Goal: Transaction & Acquisition: Download file/media

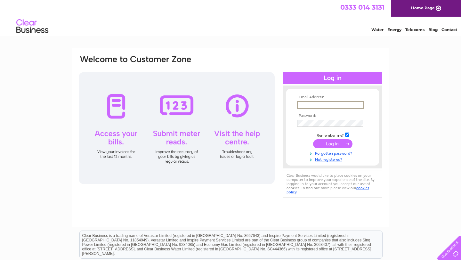
click at [301, 103] on input "text" at bounding box center [330, 105] width 67 height 8
type input "[EMAIL_ADDRESS][DOMAIN_NAME]"
click at [340, 149] on td at bounding box center [332, 143] width 74 height 12
click at [341, 143] on input "submit" at bounding box center [332, 143] width 39 height 9
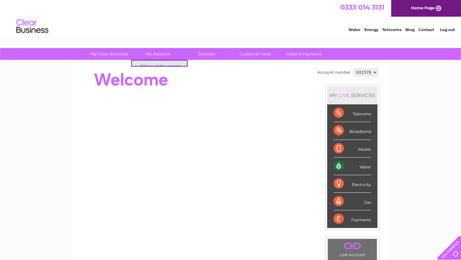
click at [162, 52] on link "My Account" at bounding box center [158, 54] width 53 height 12
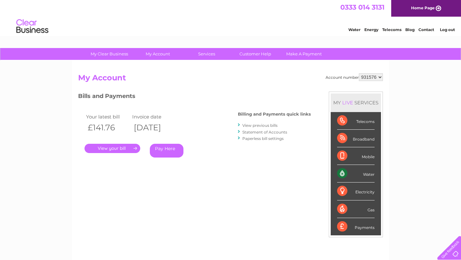
click at [117, 148] on link "." at bounding box center [112, 148] width 56 height 9
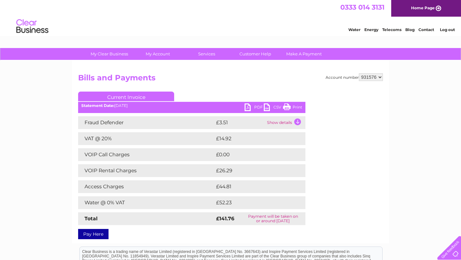
click at [248, 108] on link "PDF" at bounding box center [254, 107] width 19 height 9
